Goal: Information Seeking & Learning: Learn about a topic

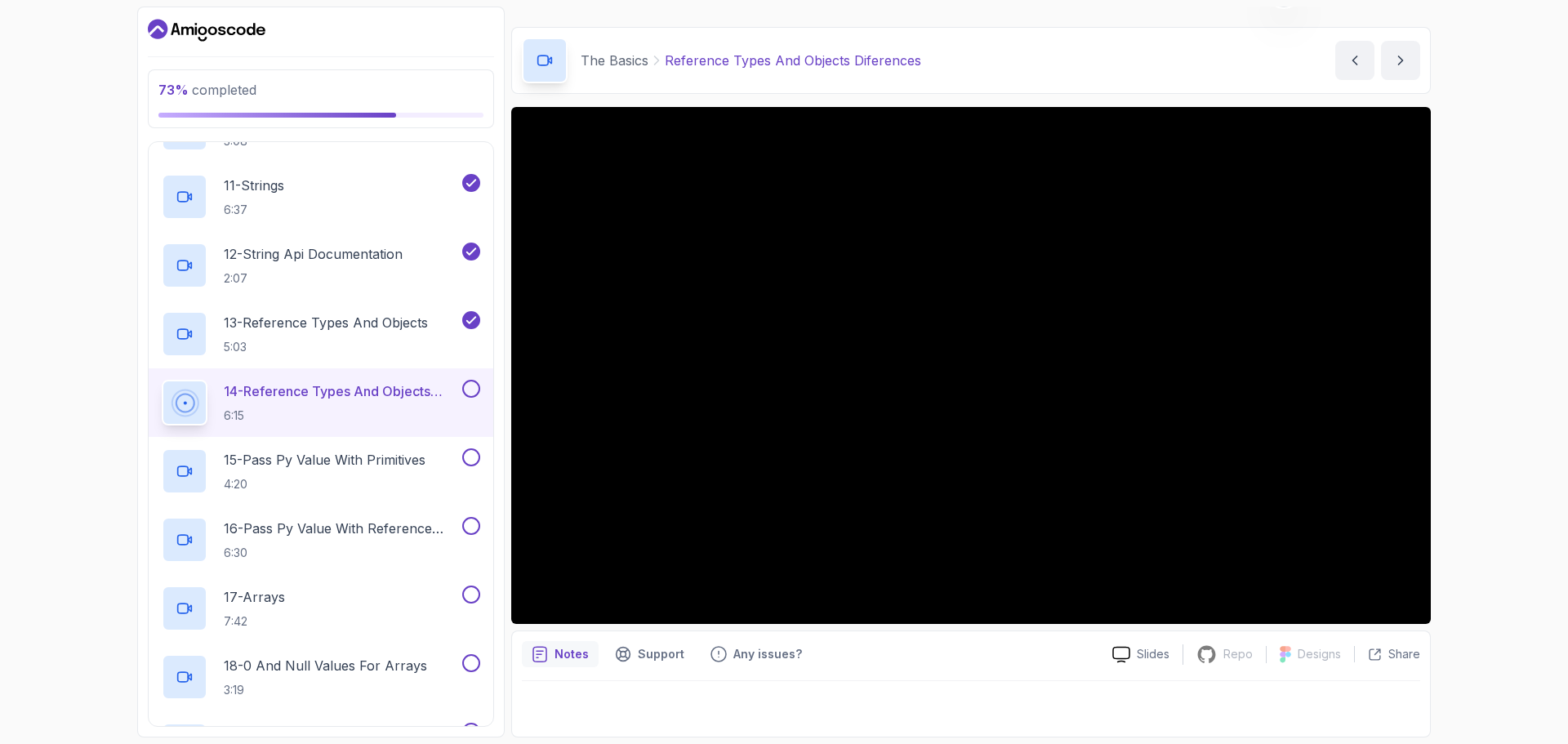
scroll to position [1000, 0]
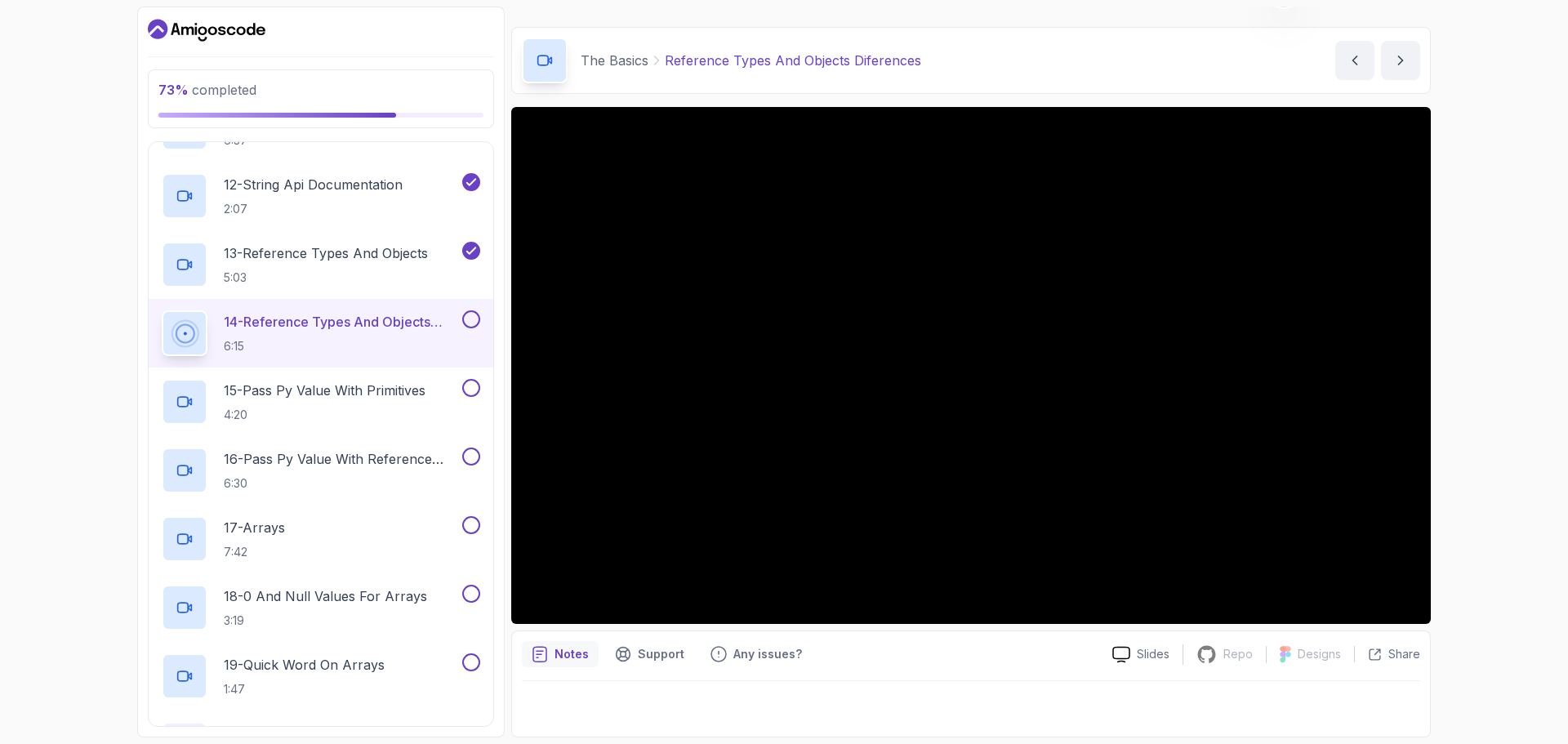
drag, startPoint x: 103, startPoint y: 4, endPoint x: 84, endPoint y: 11, distance: 20.2
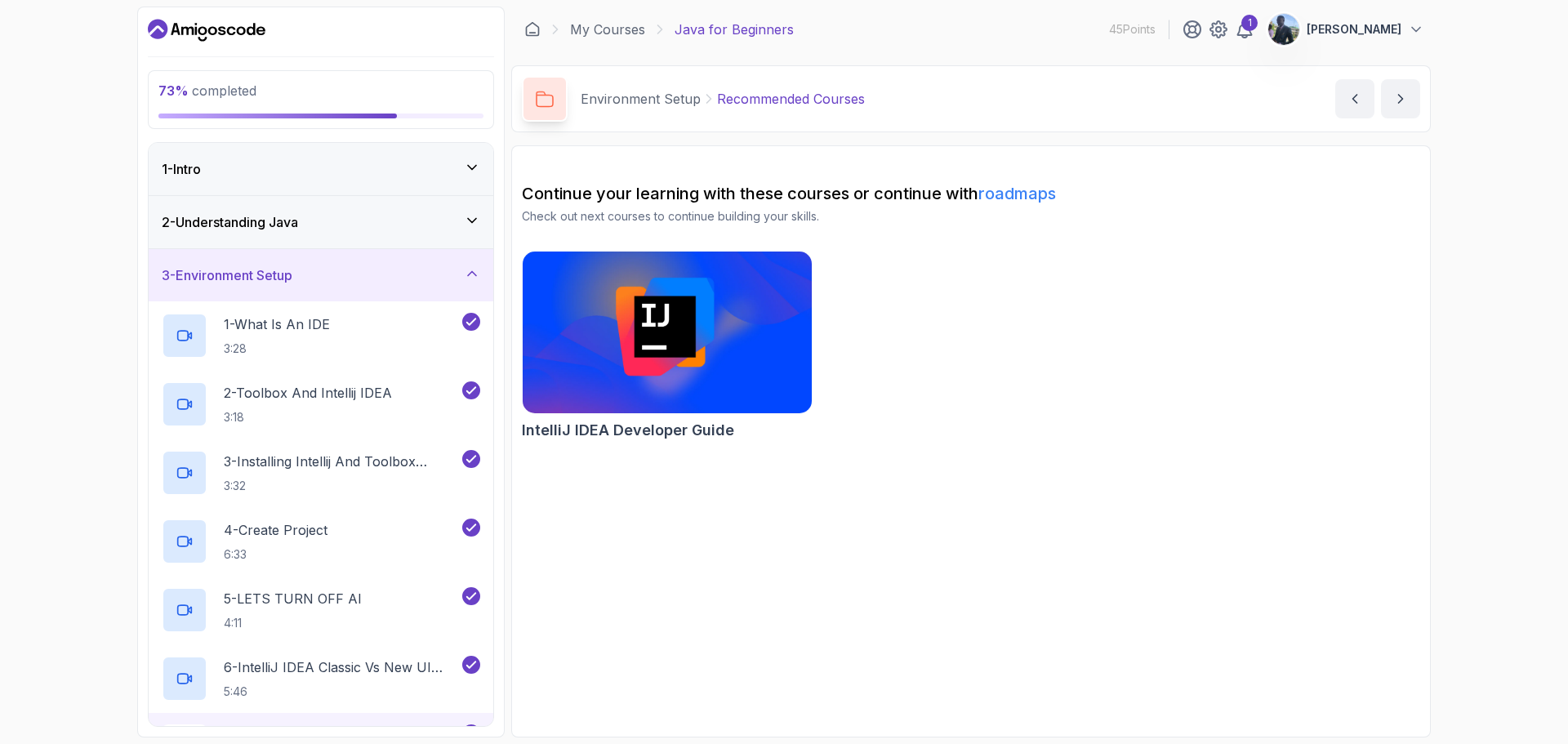
click at [468, 267] on icon at bounding box center [472, 274] width 16 height 16
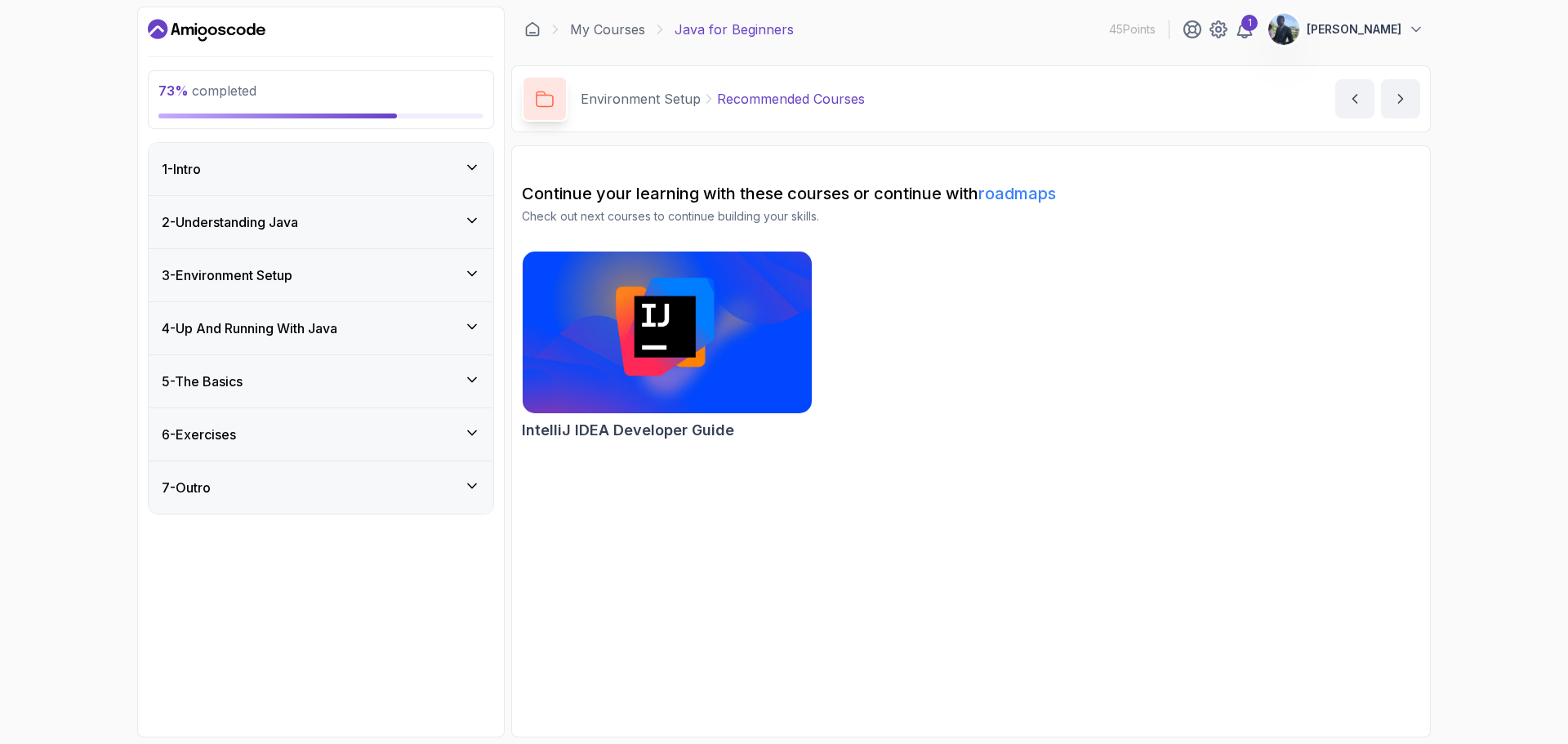
click at [473, 376] on icon at bounding box center [472, 380] width 16 height 16
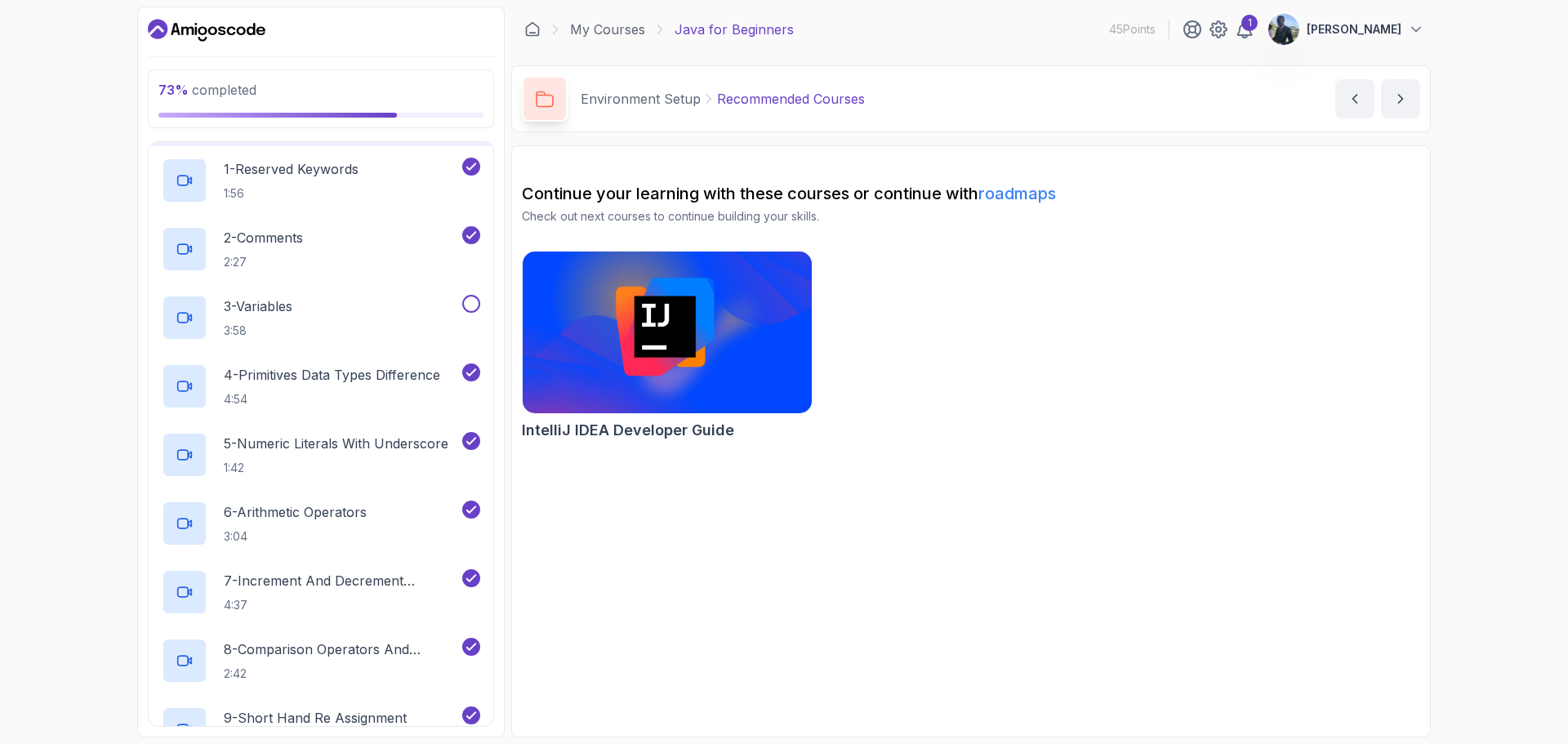
scroll to position [251, 0]
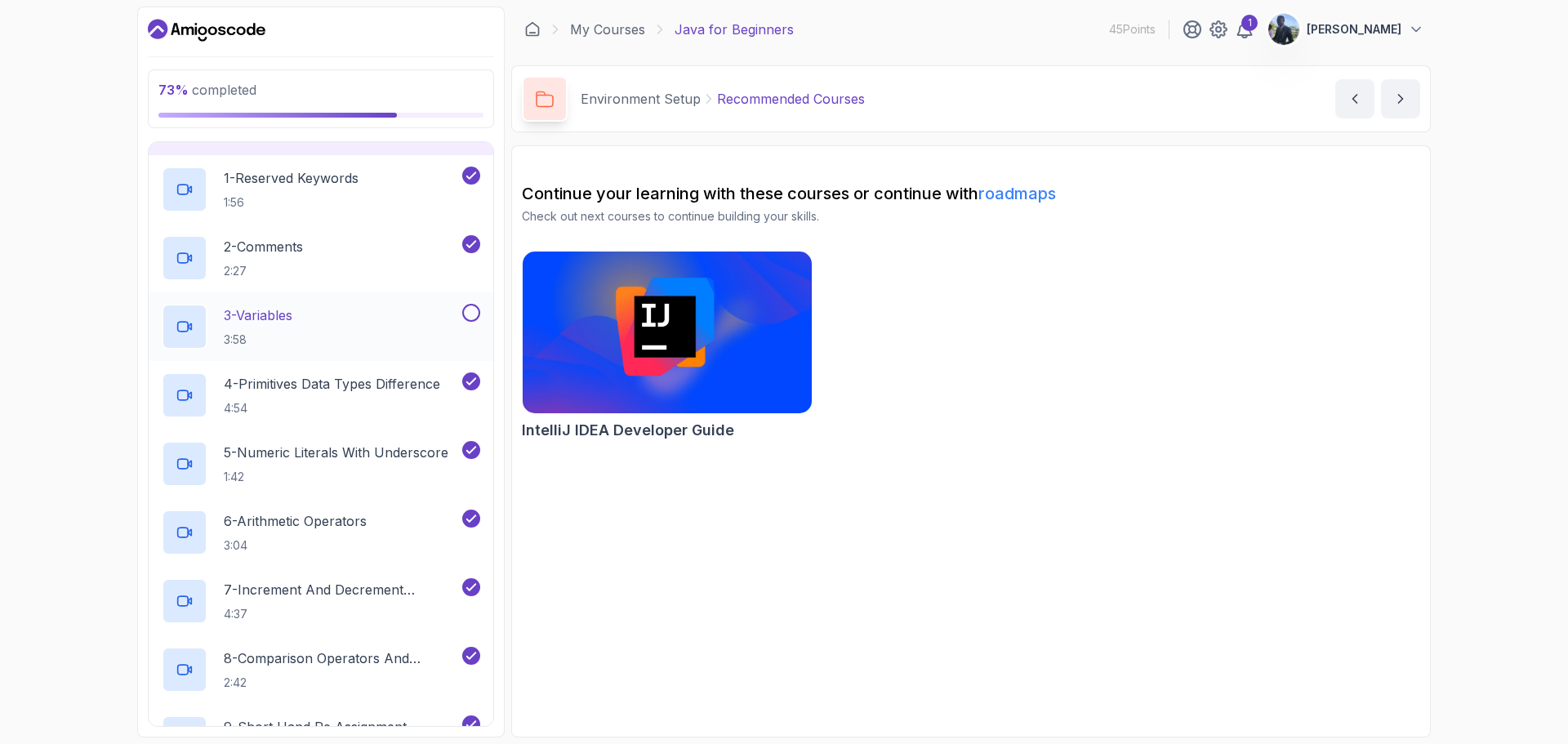
click at [474, 312] on button at bounding box center [471, 313] width 18 height 18
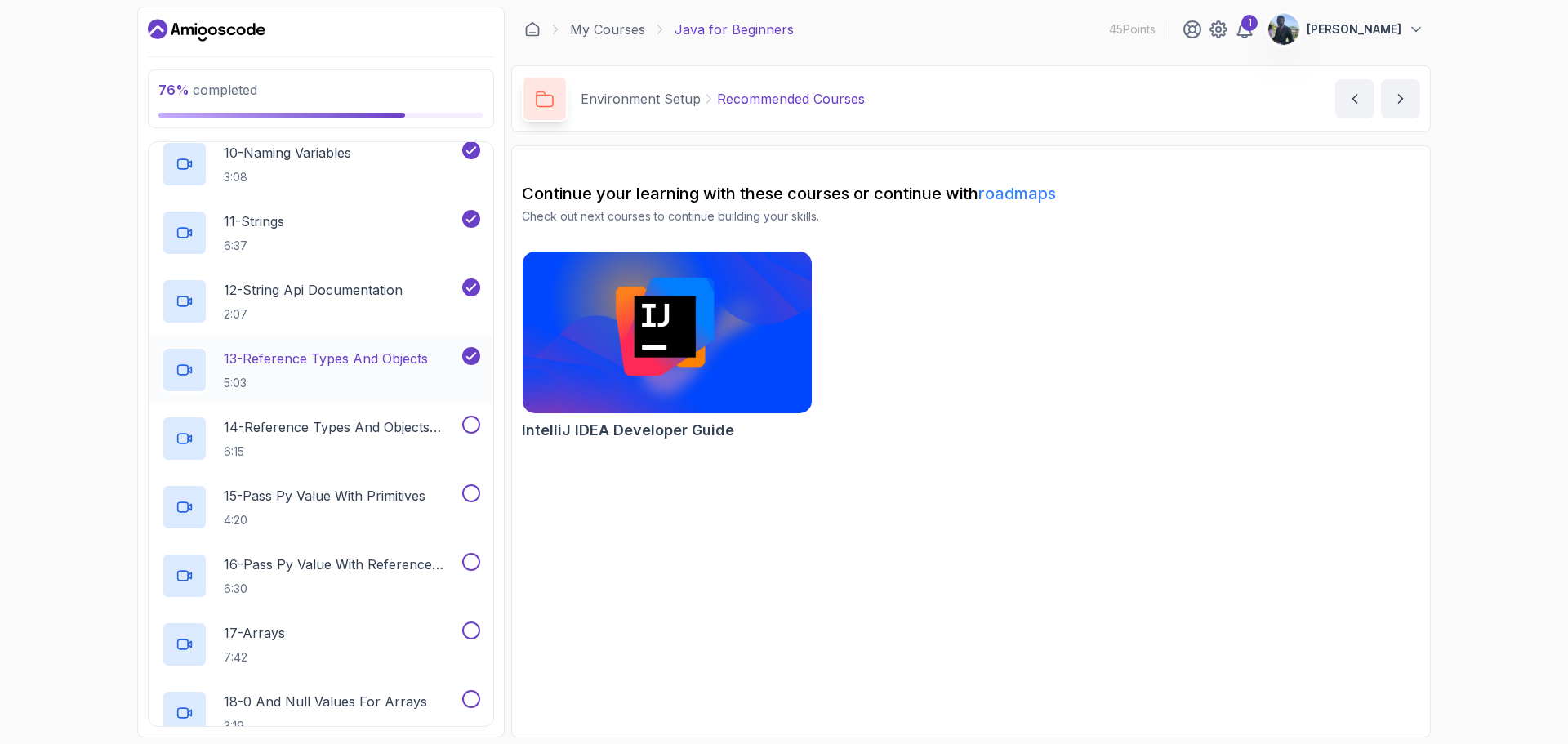
scroll to position [895, 0]
click at [344, 433] on p "14 - Reference Types And Objects Diferences" at bounding box center [341, 427] width 235 height 20
